Goal: Transaction & Acquisition: Purchase product/service

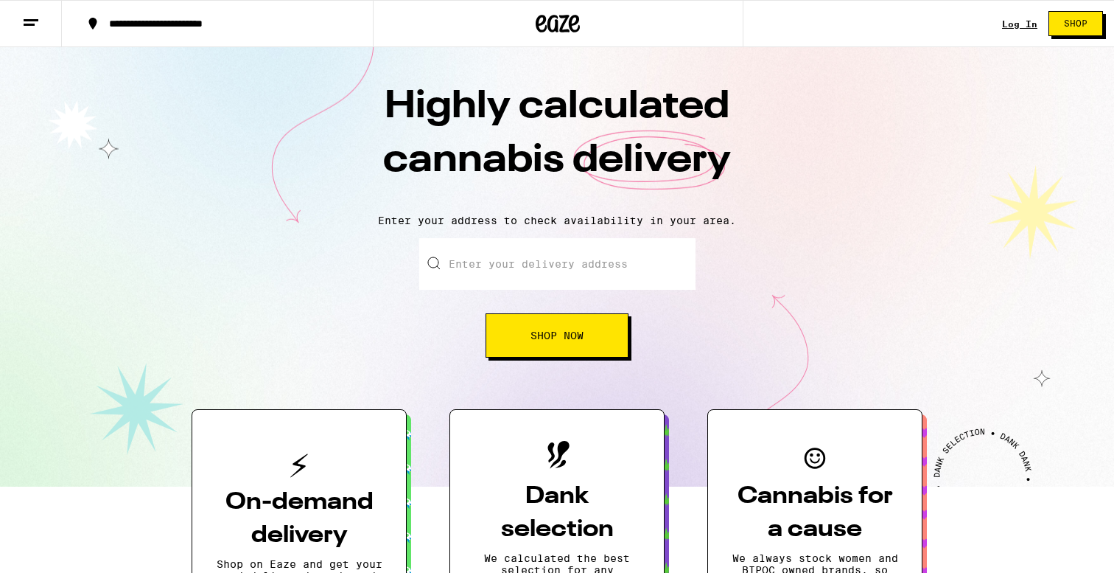
click at [546, 248] on input "Enter your delivery address" at bounding box center [557, 264] width 276 height 52
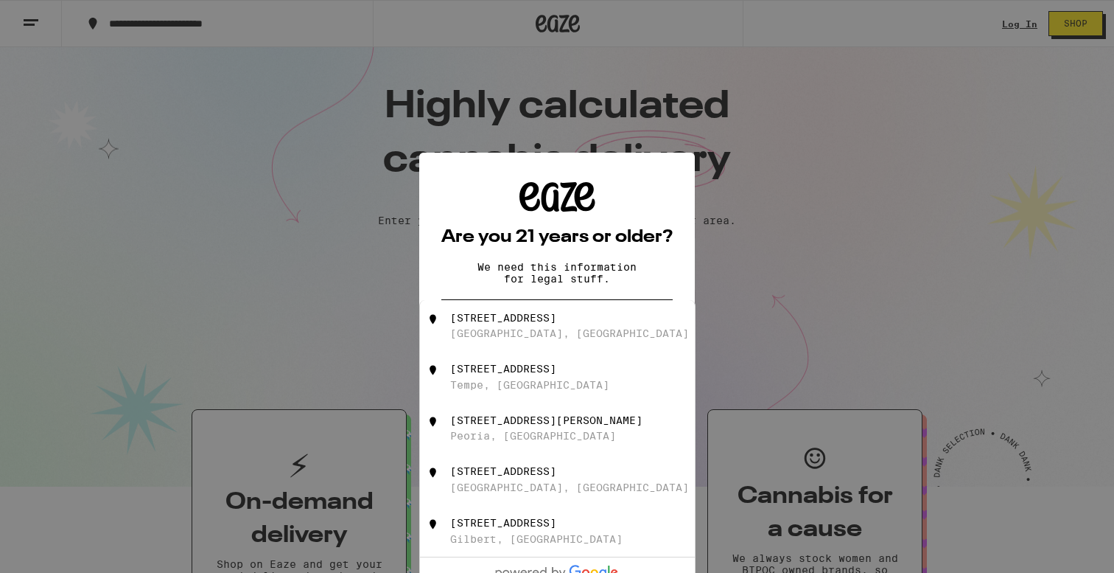
click at [569, 321] on div "[STREET_ADDRESS]" at bounding box center [581, 326] width 263 height 28
type input "[STREET_ADDRESS]"
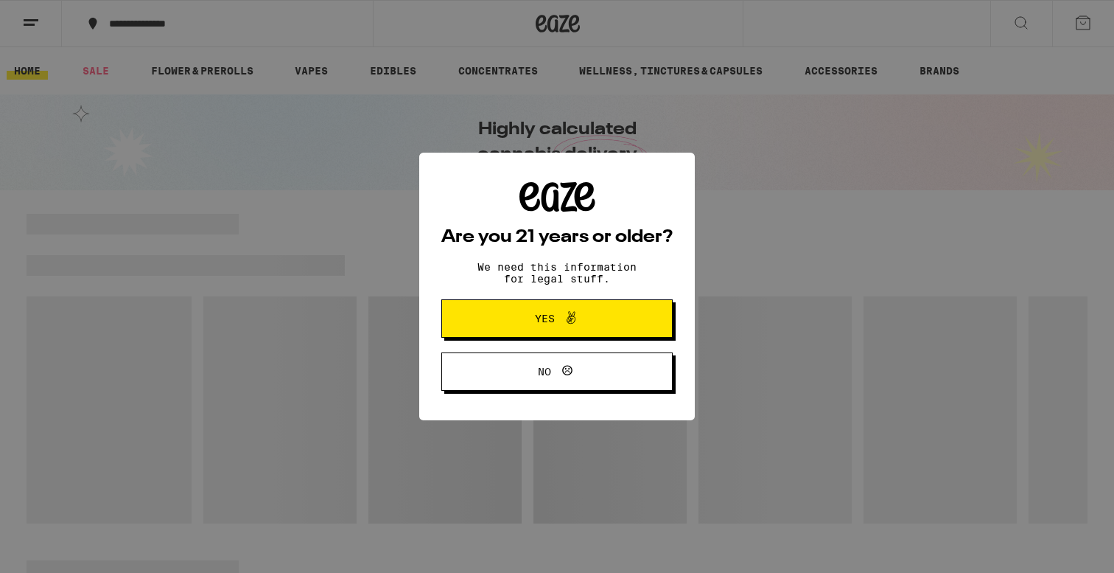
click at [555, 310] on span at bounding box center [567, 318] width 25 height 19
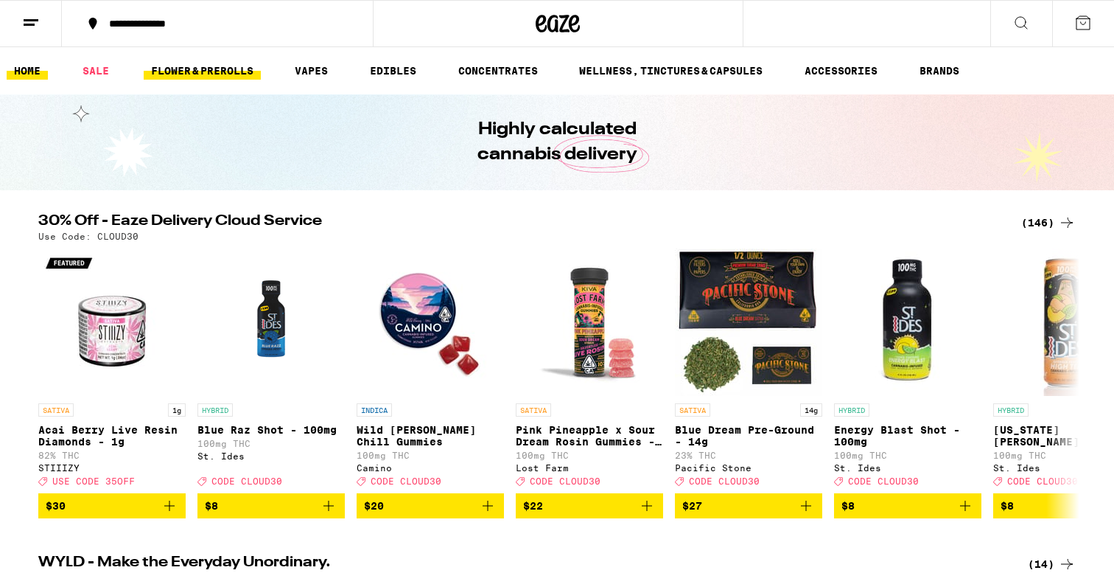
click at [184, 67] on link "FLOWER & PREROLLS" at bounding box center [202, 71] width 117 height 18
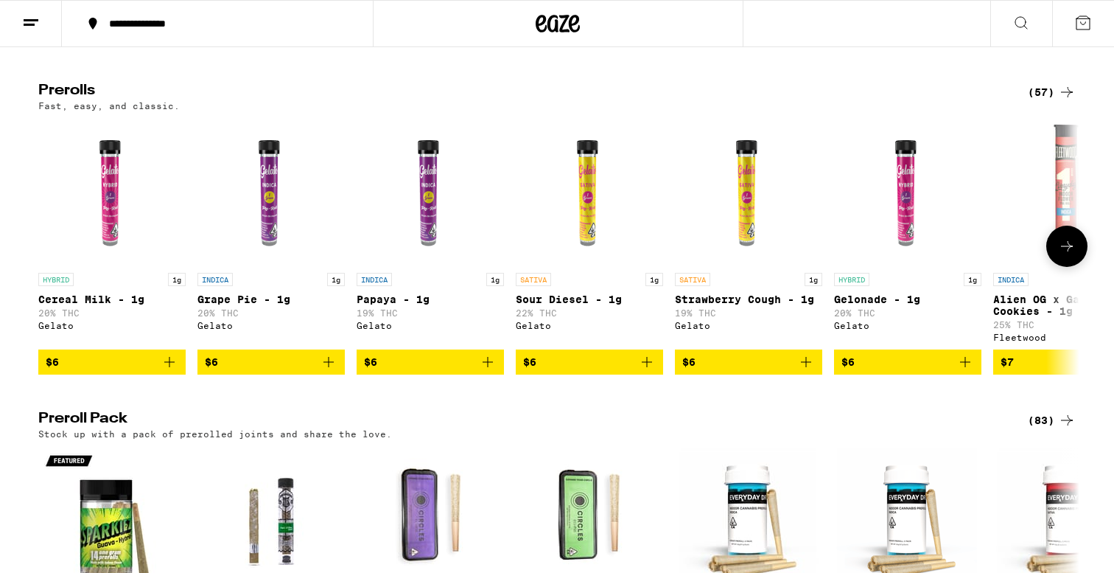
scroll to position [767, 0]
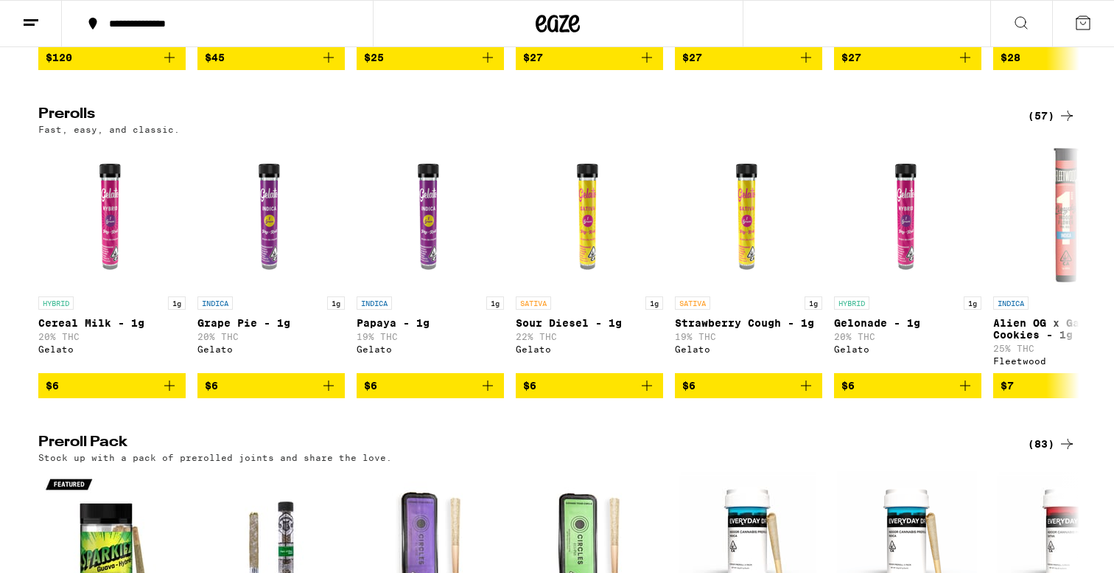
click at [1034, 125] on div "(57)" at bounding box center [1052, 116] width 48 height 18
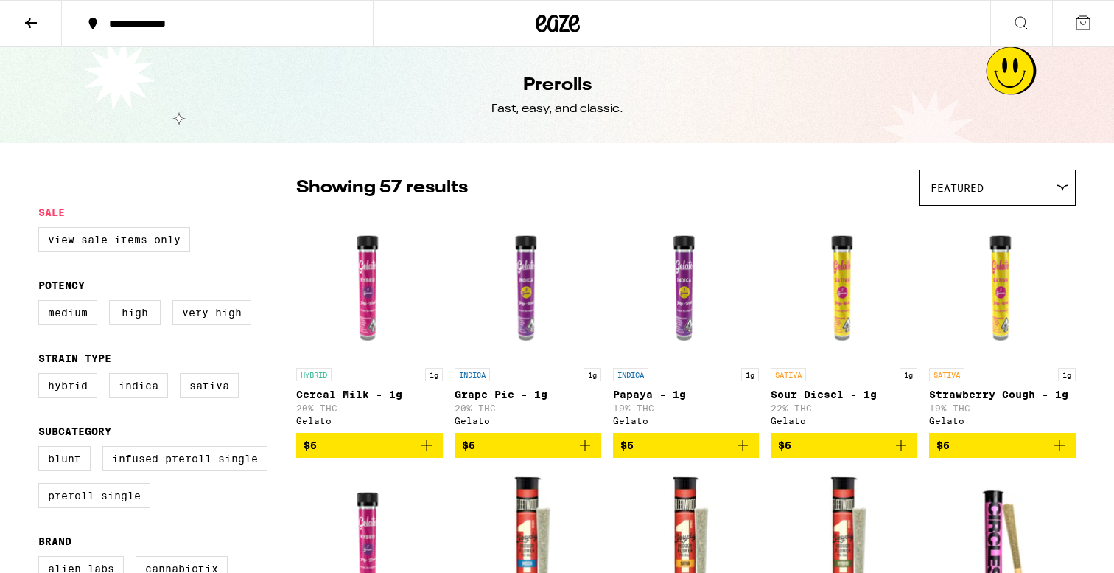
click at [24, 17] on icon at bounding box center [31, 23] width 18 height 18
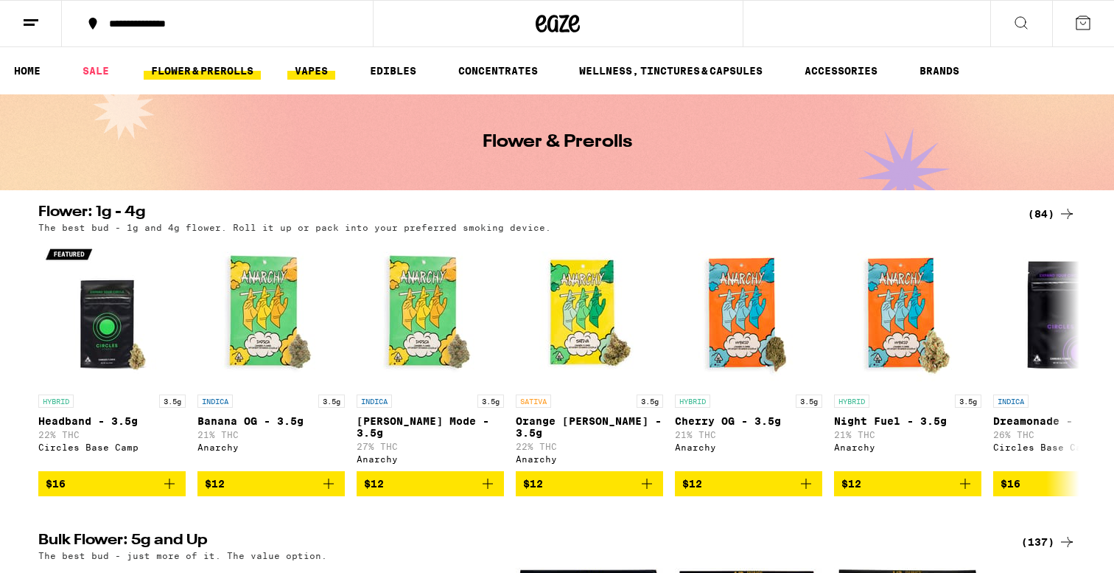
click at [296, 68] on link "VAPES" at bounding box center [311, 71] width 48 height 18
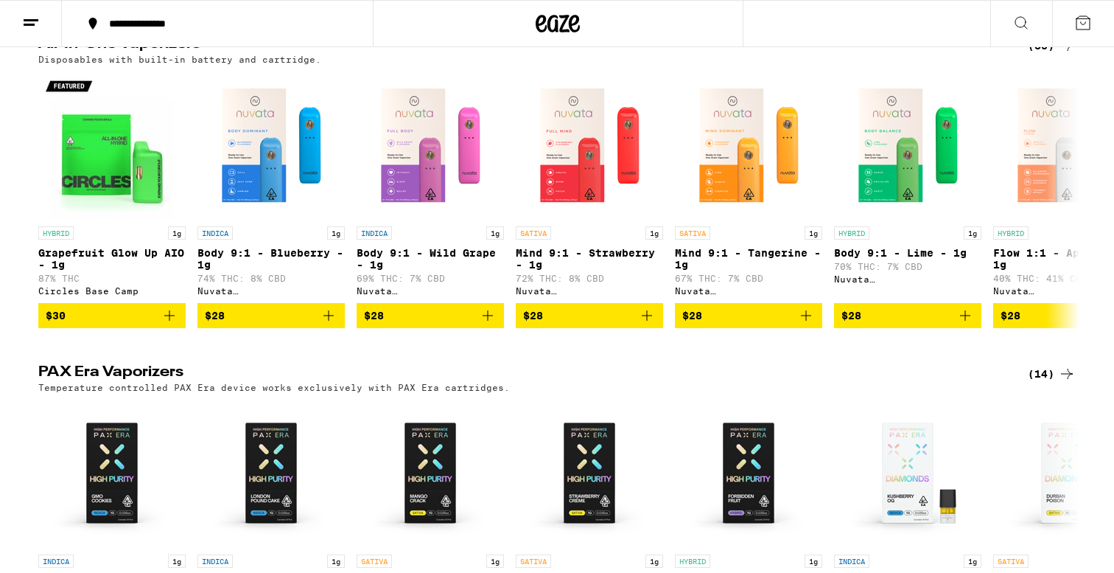
scroll to position [504, 0]
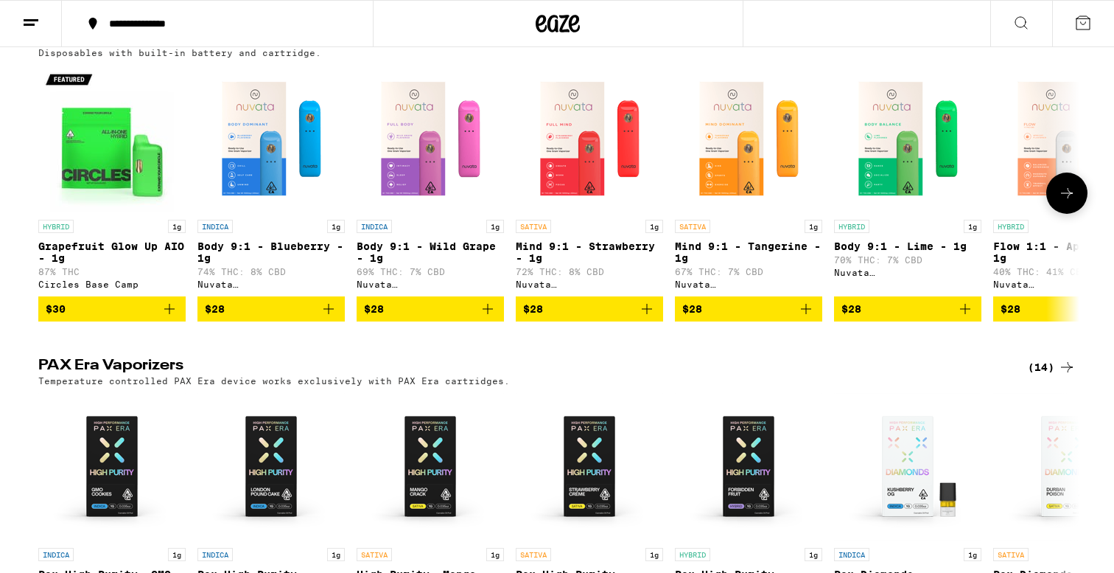
click at [1056, 206] on button at bounding box center [1067, 192] width 41 height 41
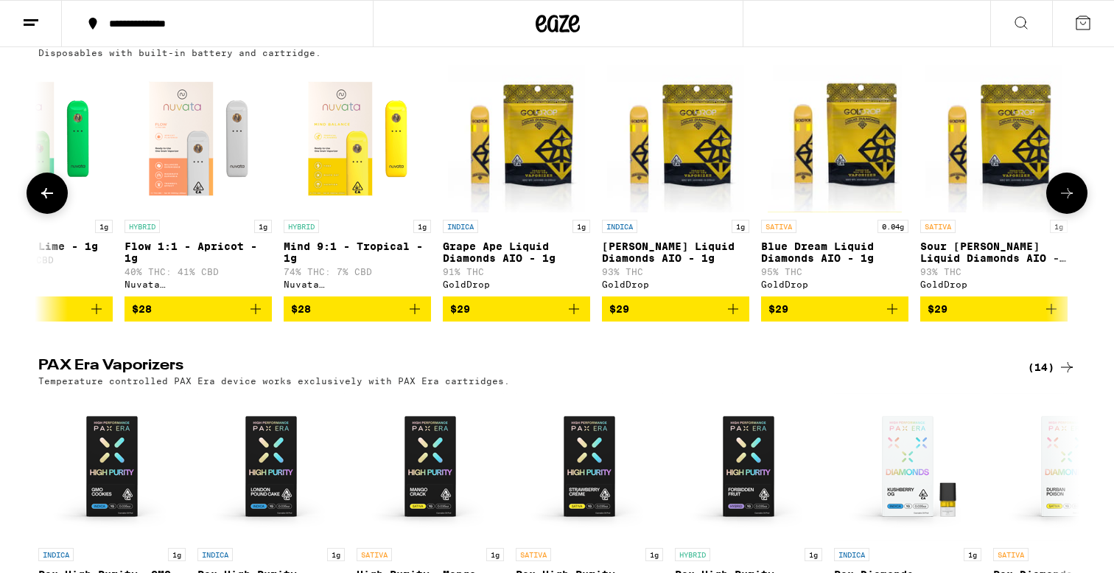
scroll to position [0, 877]
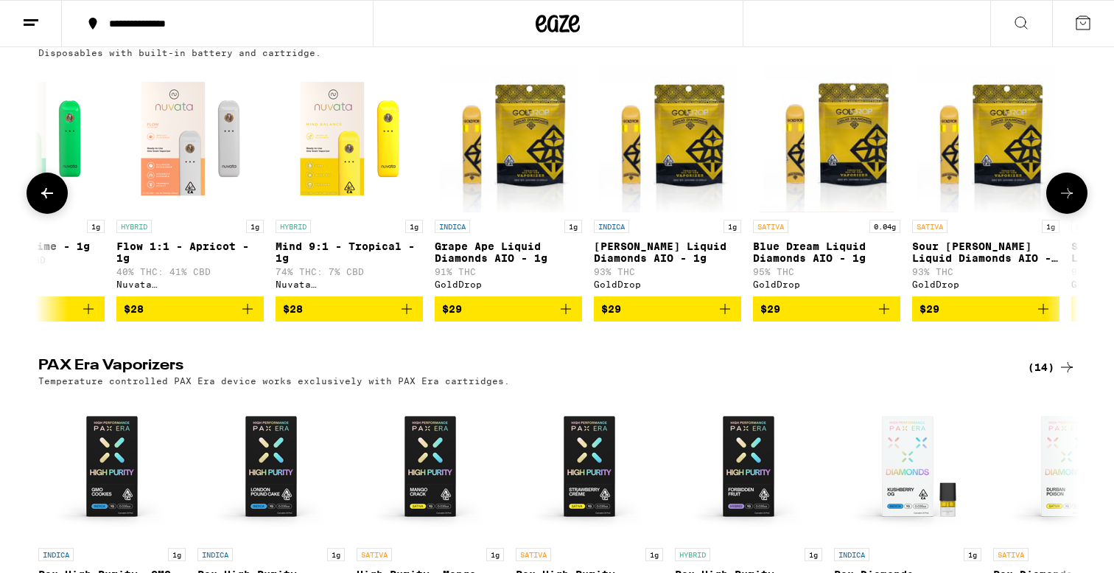
click at [1056, 206] on button at bounding box center [1067, 192] width 41 height 41
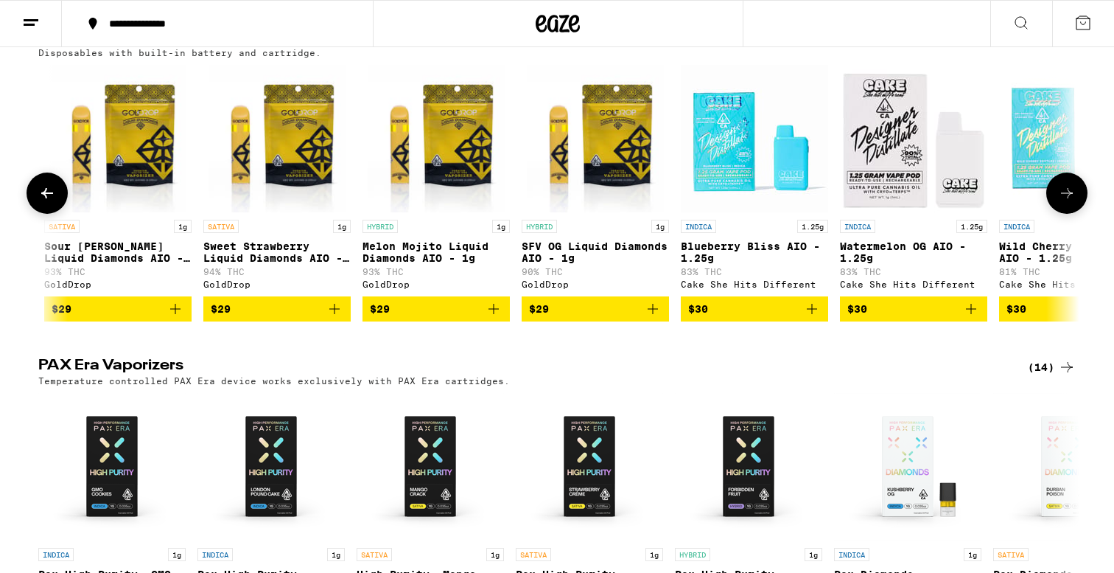
scroll to position [0, 1754]
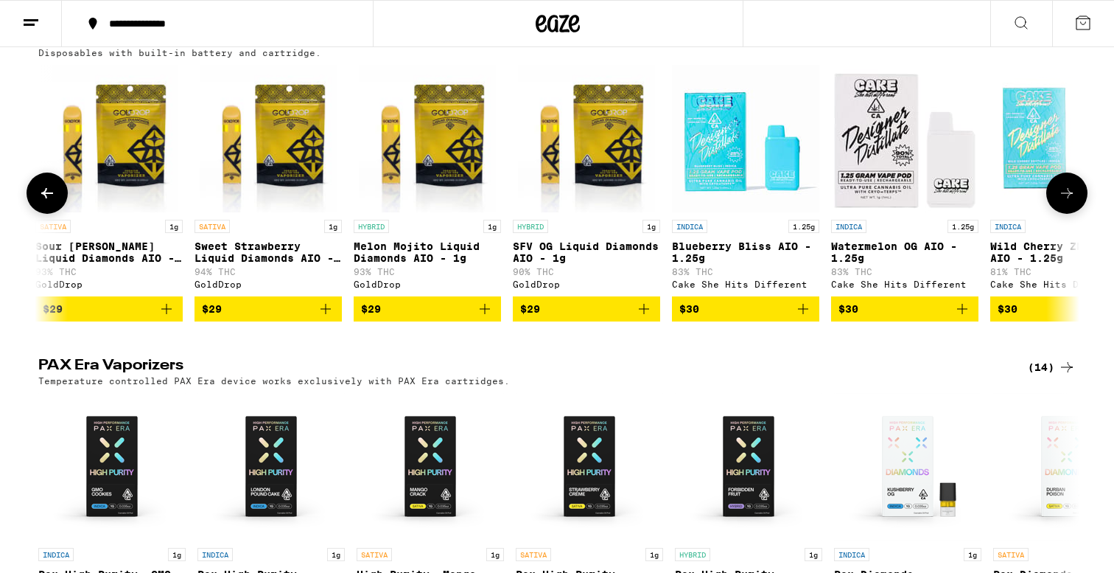
click at [1056, 206] on button at bounding box center [1067, 192] width 41 height 41
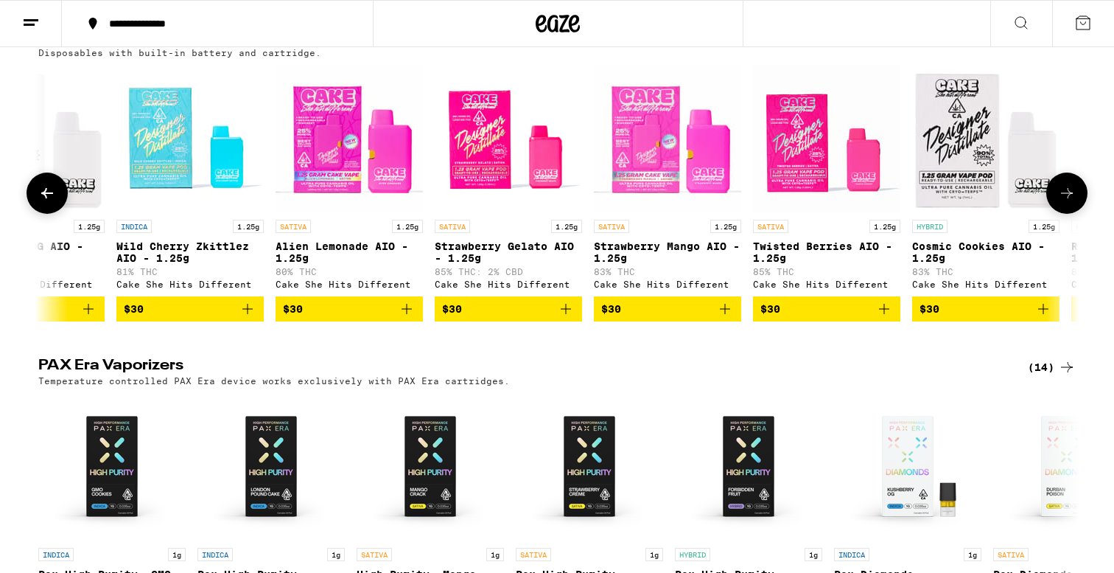
scroll to position [0, 2631]
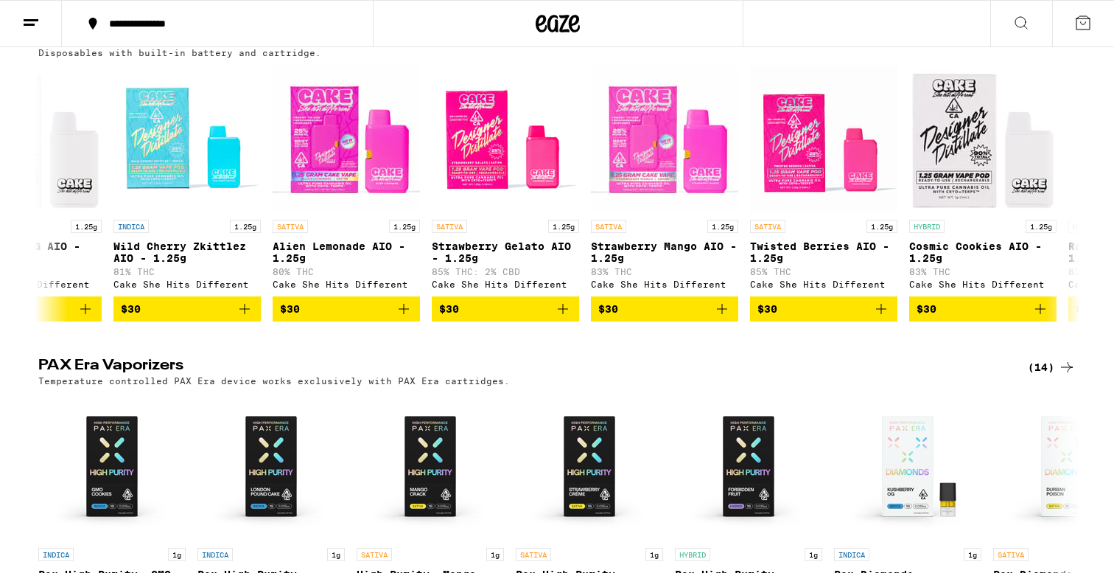
click at [1045, 48] on div "(83)" at bounding box center [1052, 39] width 48 height 18
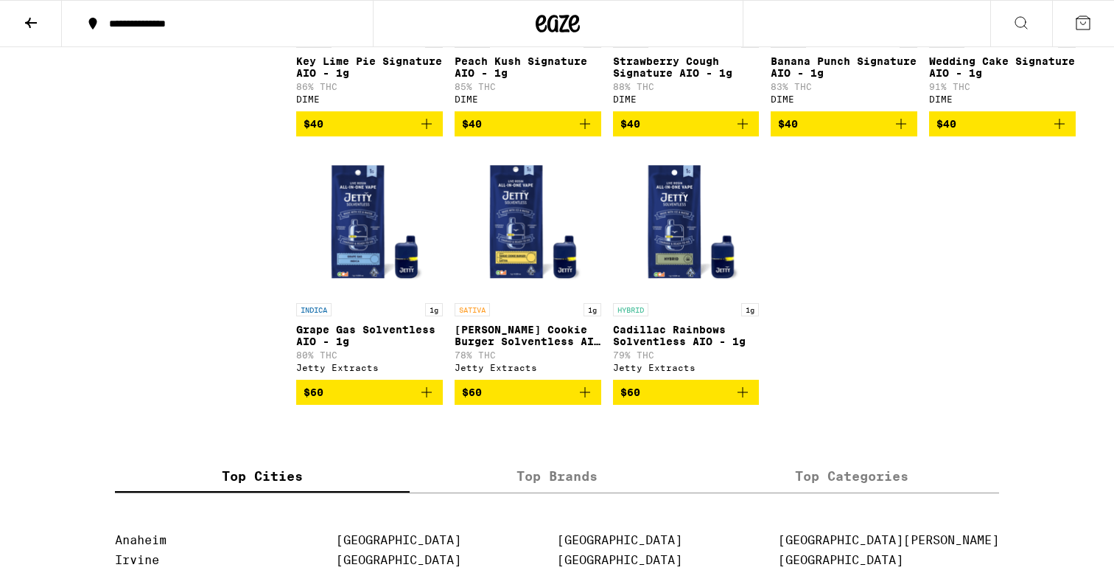
scroll to position [4385, 0]
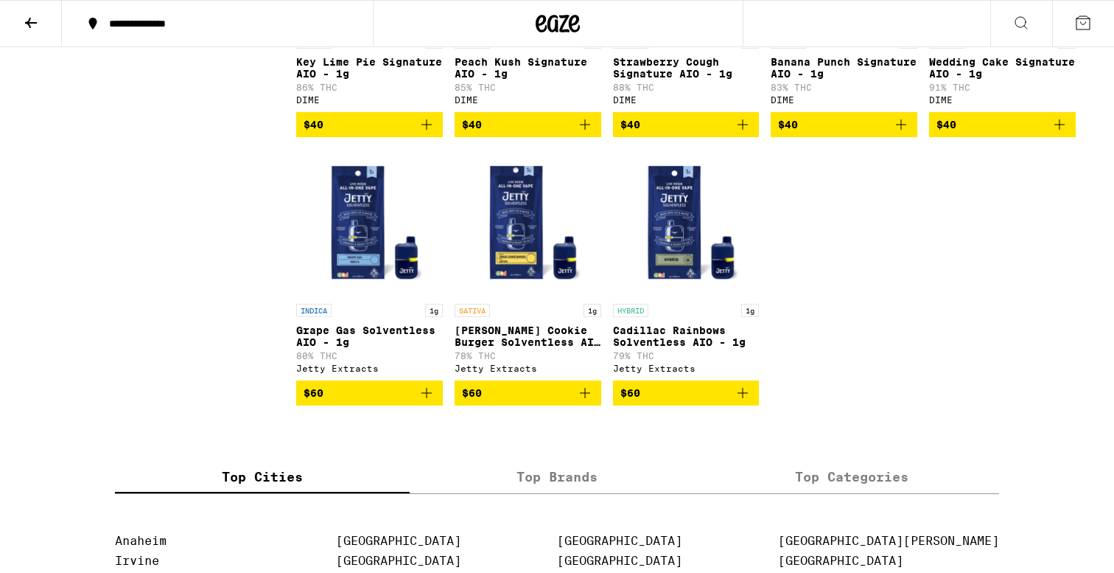
click at [514, 296] on img "Open page for Tangie Cookie Burger Solventless AIO - 1g from Jetty Extracts" at bounding box center [528, 222] width 147 height 147
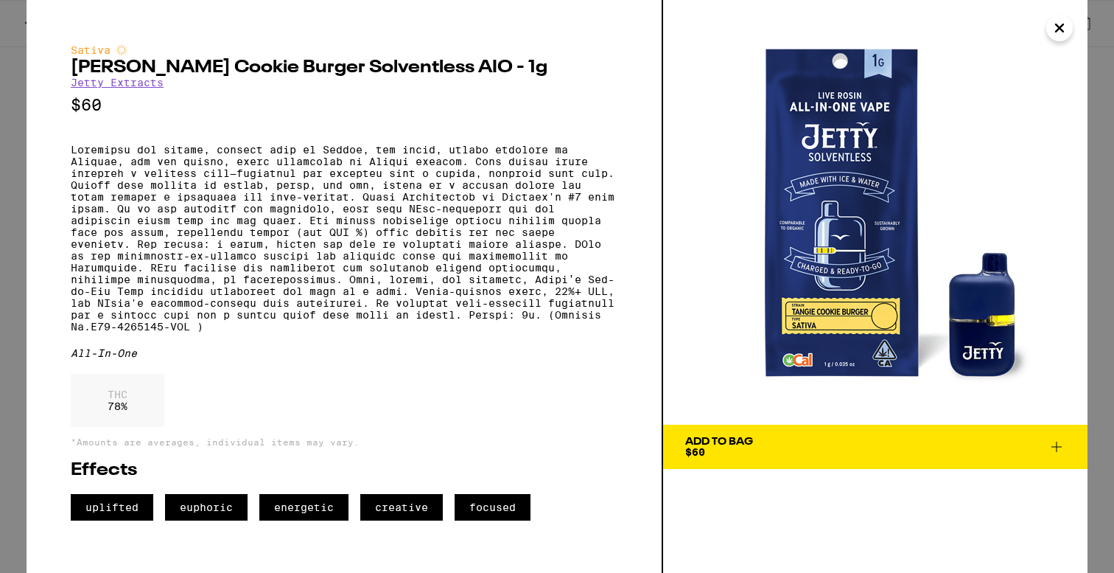
click at [702, 434] on button "Add To Bag $60" at bounding box center [875, 447] width 425 height 44
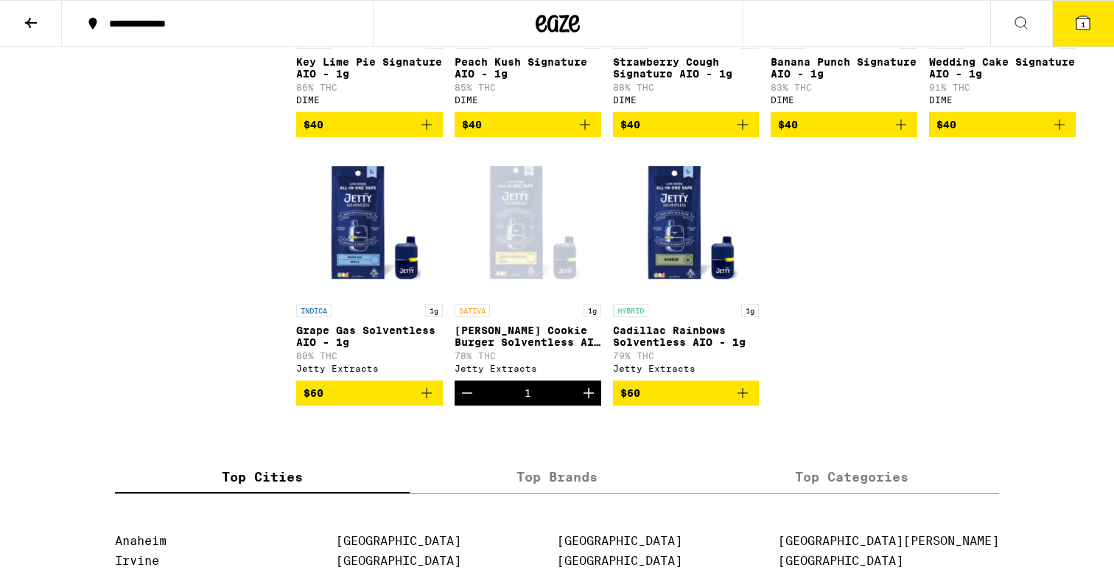
click at [1099, 28] on button "1" at bounding box center [1083, 24] width 62 height 46
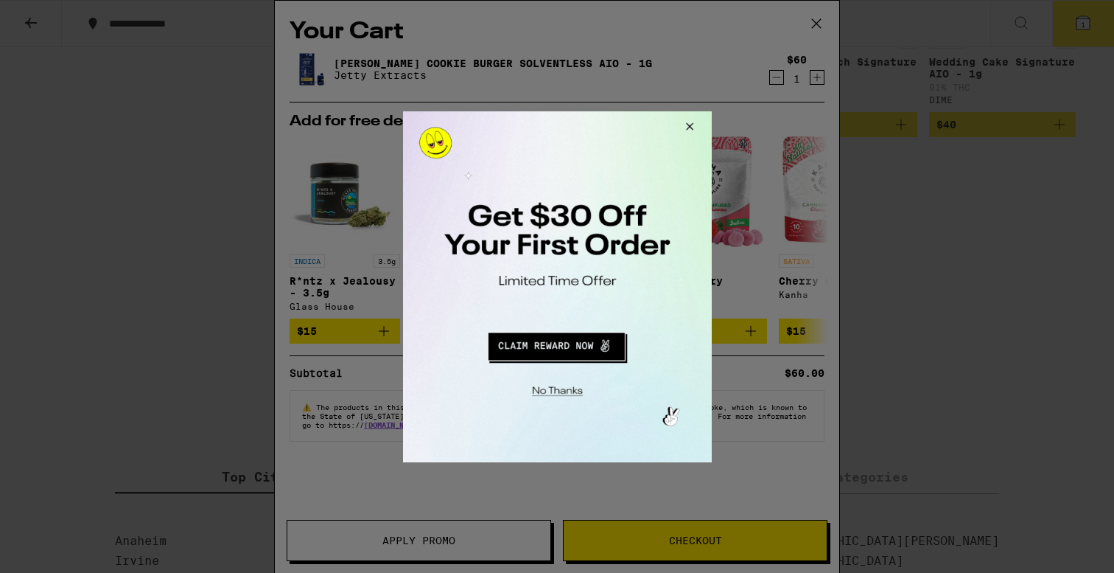
click at [565, 341] on button "Redirect to URL" at bounding box center [555, 343] width 256 height 35
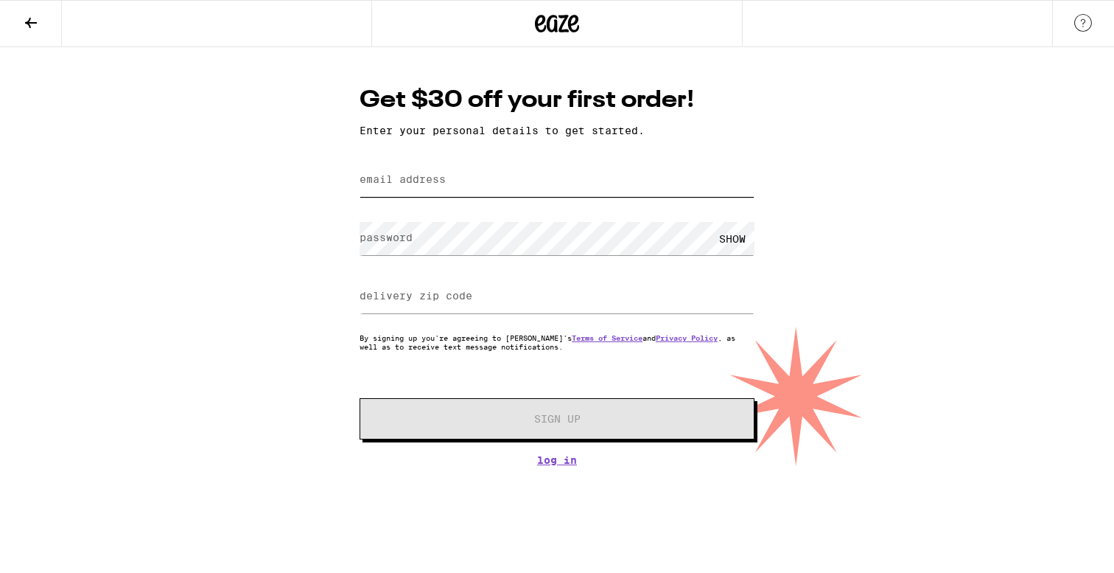
click at [502, 180] on input "email address" at bounding box center [557, 180] width 395 height 33
type input "nickybelgrad@gmail.com"
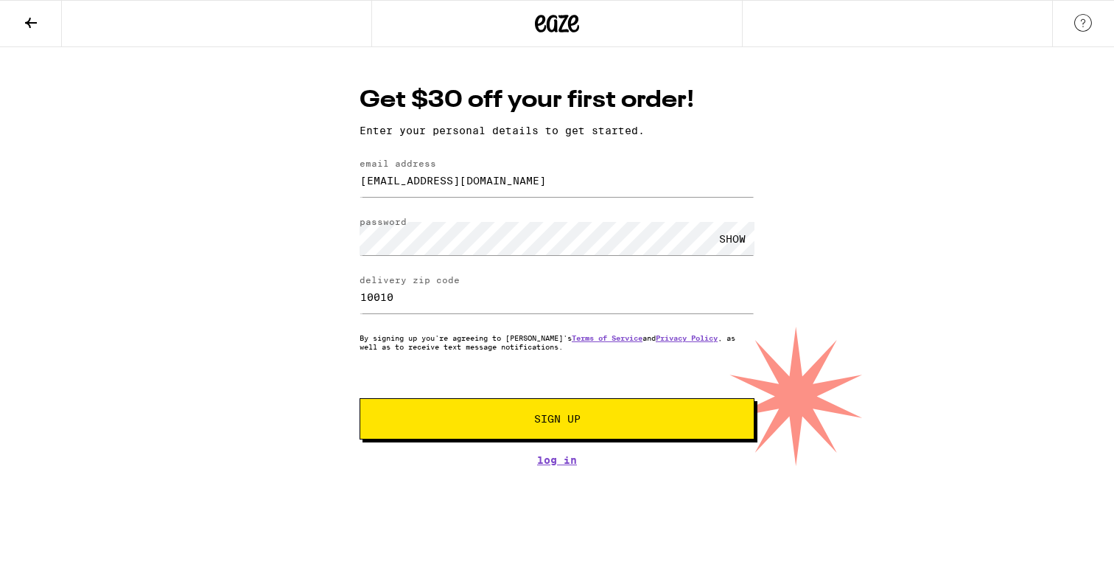
click at [407, 317] on div "10010" at bounding box center [557, 296] width 395 height 43
click at [407, 304] on input "10010" at bounding box center [557, 296] width 395 height 33
type input "90210"
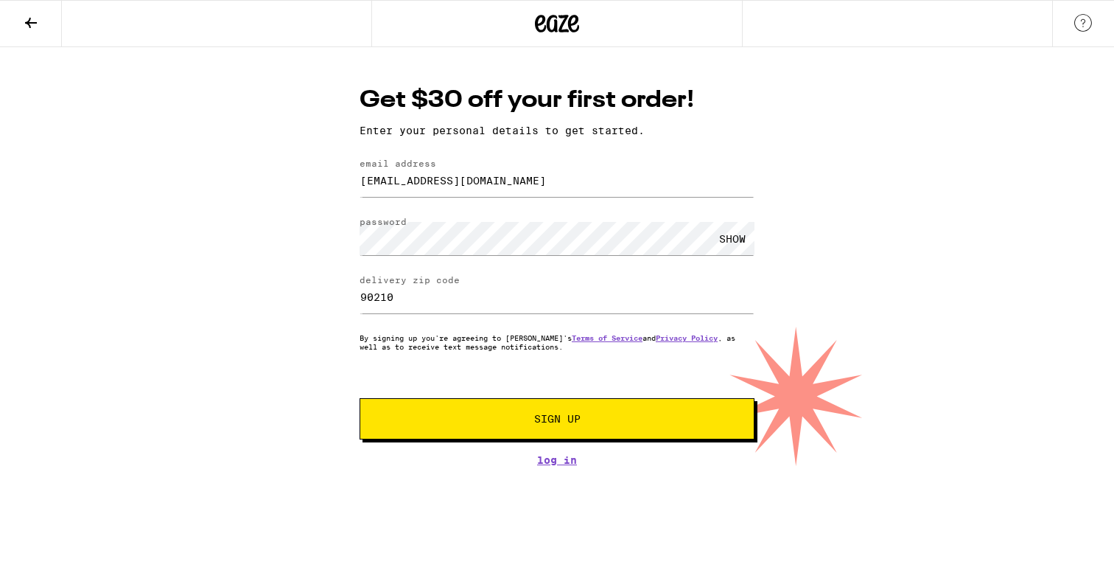
click at [452, 415] on button "Sign Up" at bounding box center [557, 418] width 395 height 41
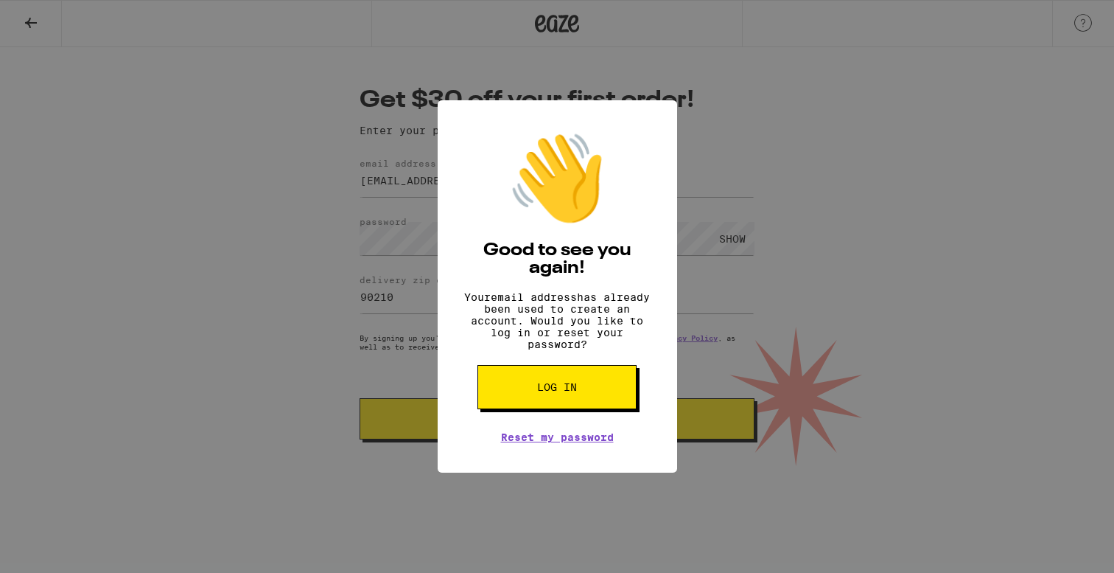
click at [545, 392] on span "Log in" at bounding box center [557, 387] width 40 height 10
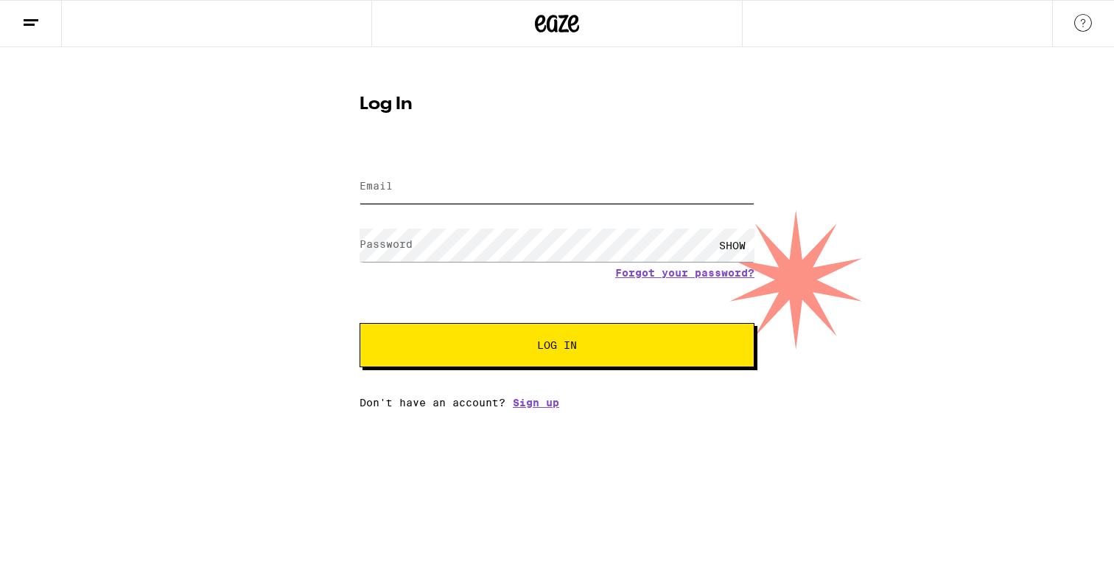
click at [447, 186] on input "Email" at bounding box center [557, 186] width 395 height 33
type input "nickybelgrad@gmail.com"
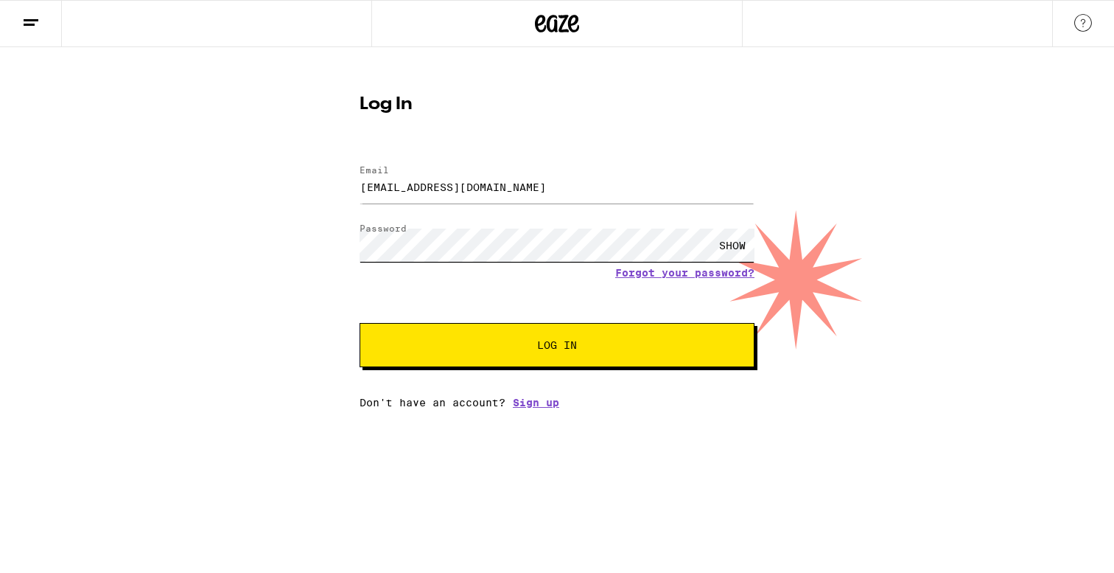
click at [360, 323] on button "Log In" at bounding box center [557, 345] width 395 height 44
